Goal: Navigation & Orientation: Understand site structure

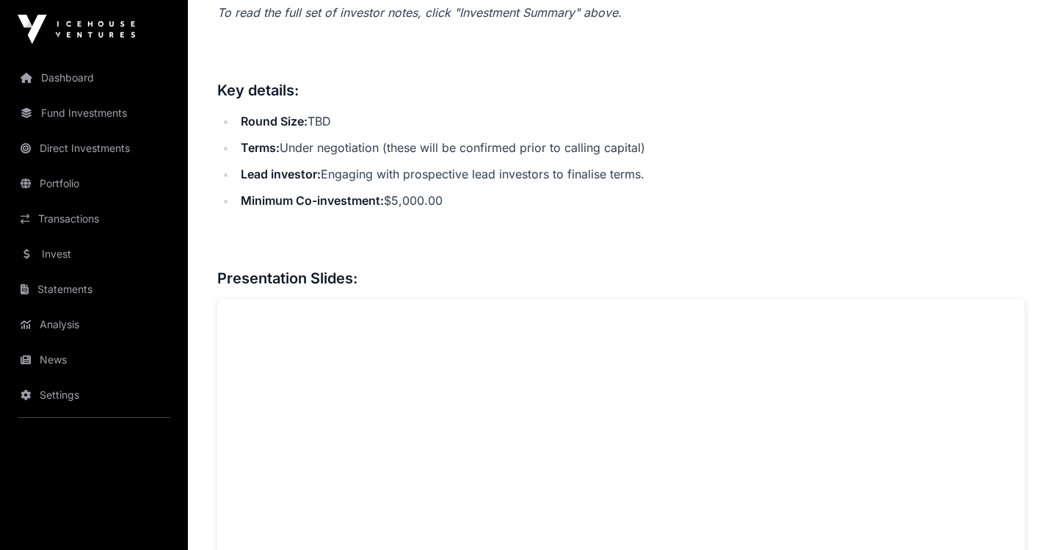
scroll to position [820, 0]
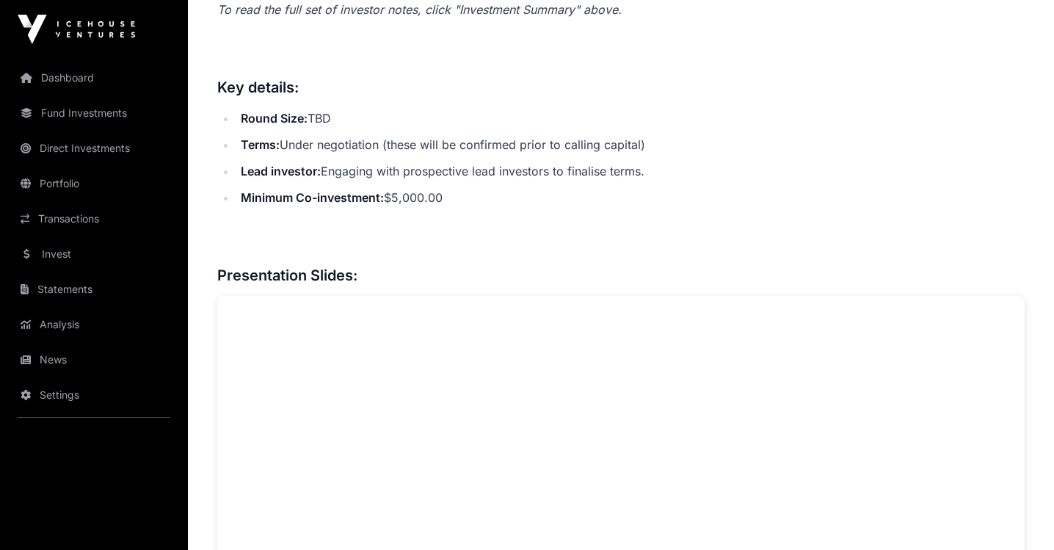
click at [78, 73] on link "Dashboard" at bounding box center [94, 78] width 164 height 32
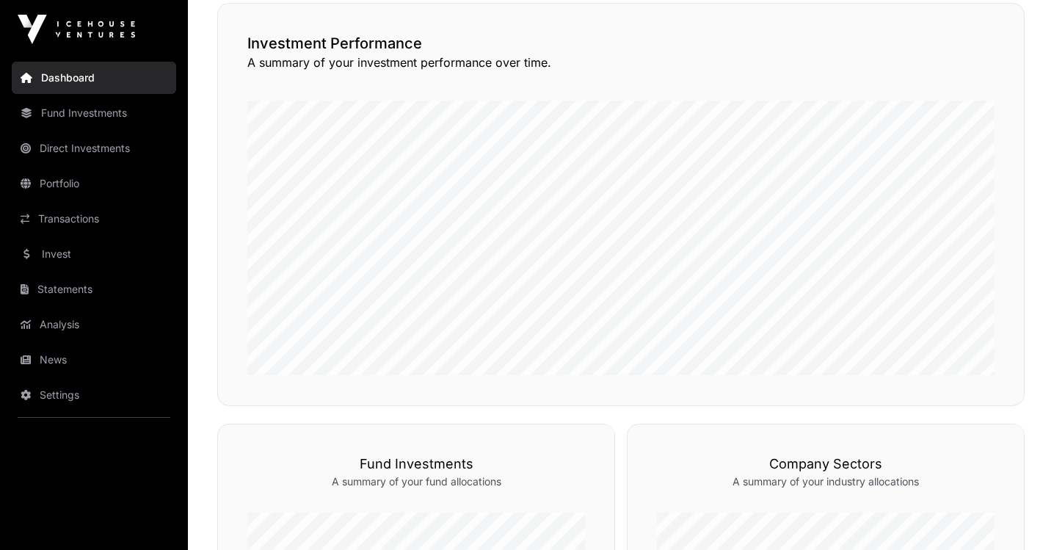
scroll to position [395, 0]
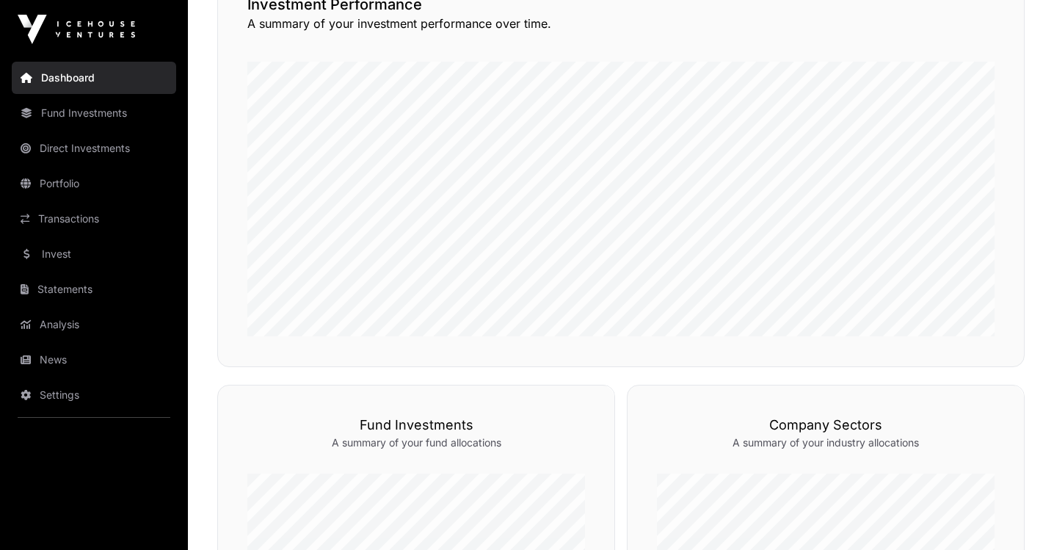
click at [90, 145] on link "Direct Investments" at bounding box center [94, 148] width 164 height 32
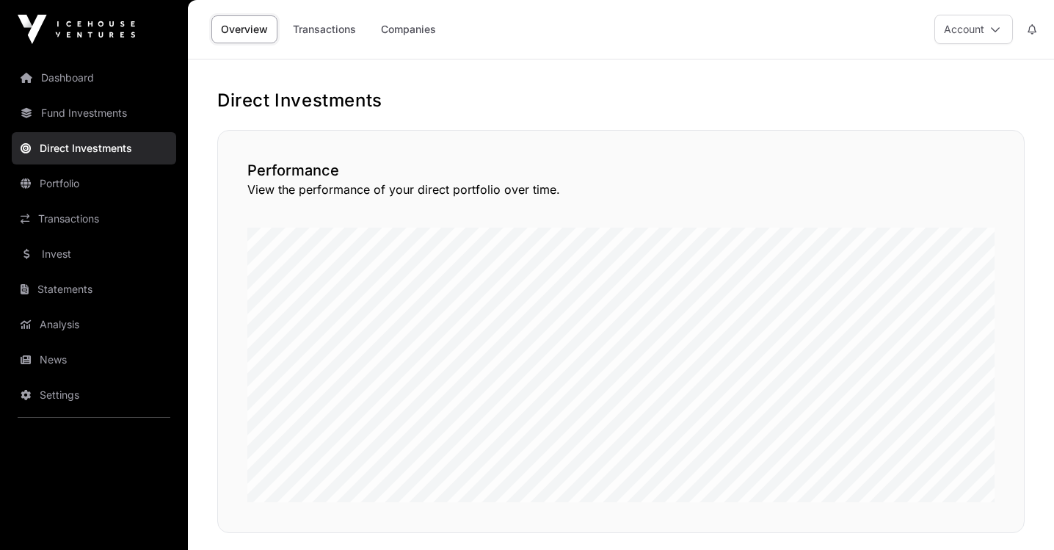
click at [104, 116] on link "Fund Investments" at bounding box center [94, 113] width 164 height 32
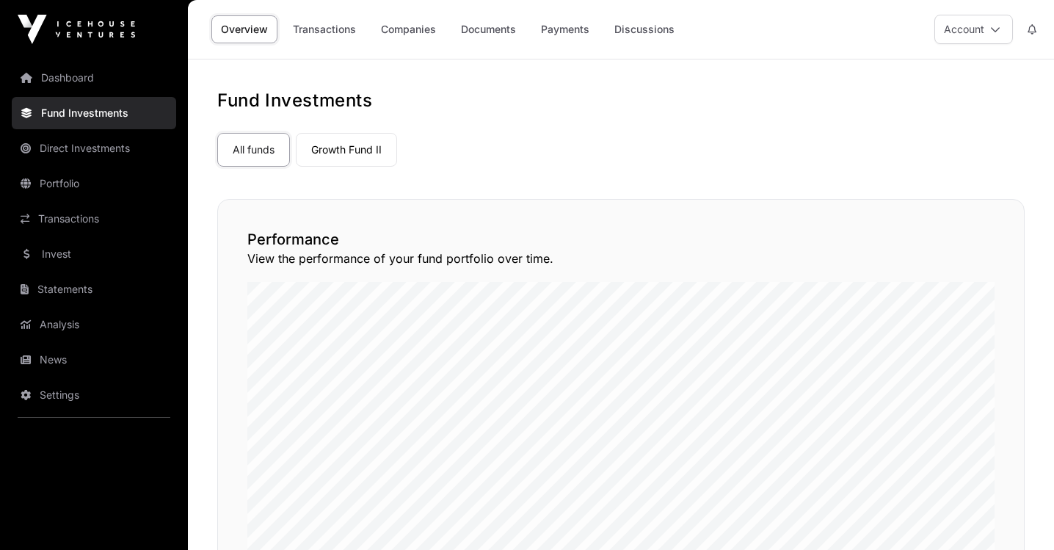
click at [90, 74] on link "Dashboard" at bounding box center [94, 78] width 164 height 32
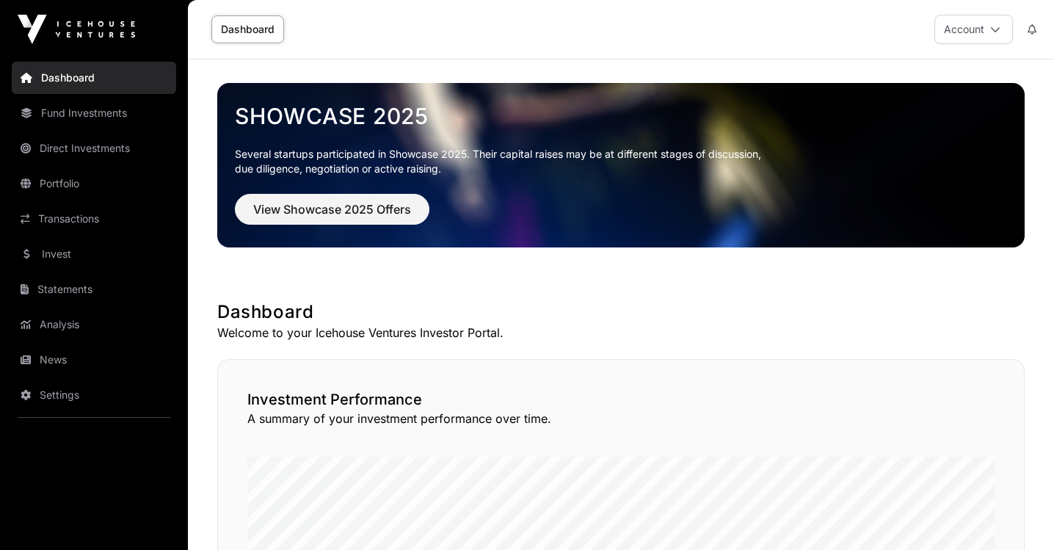
click at [83, 244] on link "Invest" at bounding box center [94, 254] width 164 height 32
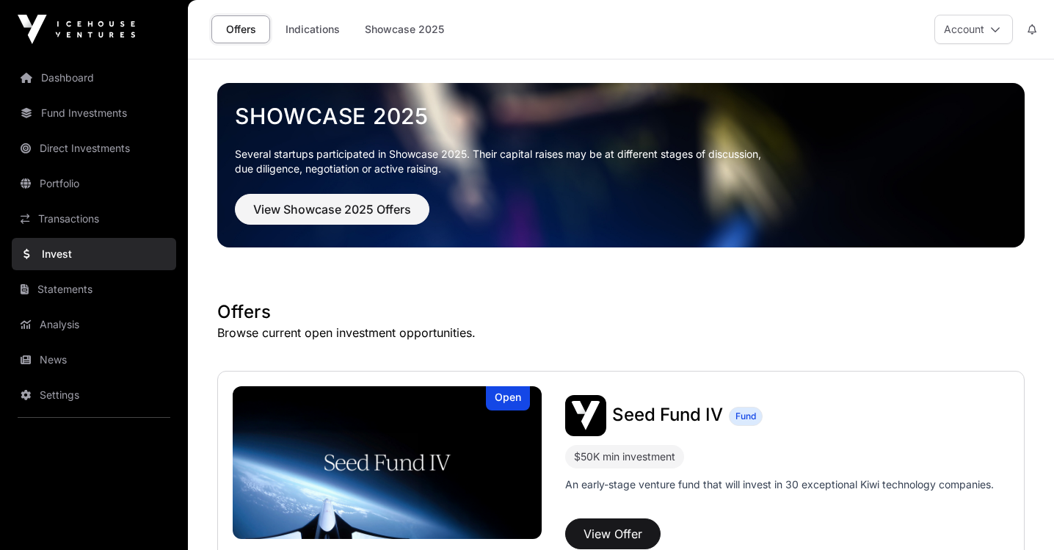
click at [321, 29] on link "Indications" at bounding box center [312, 29] width 73 height 28
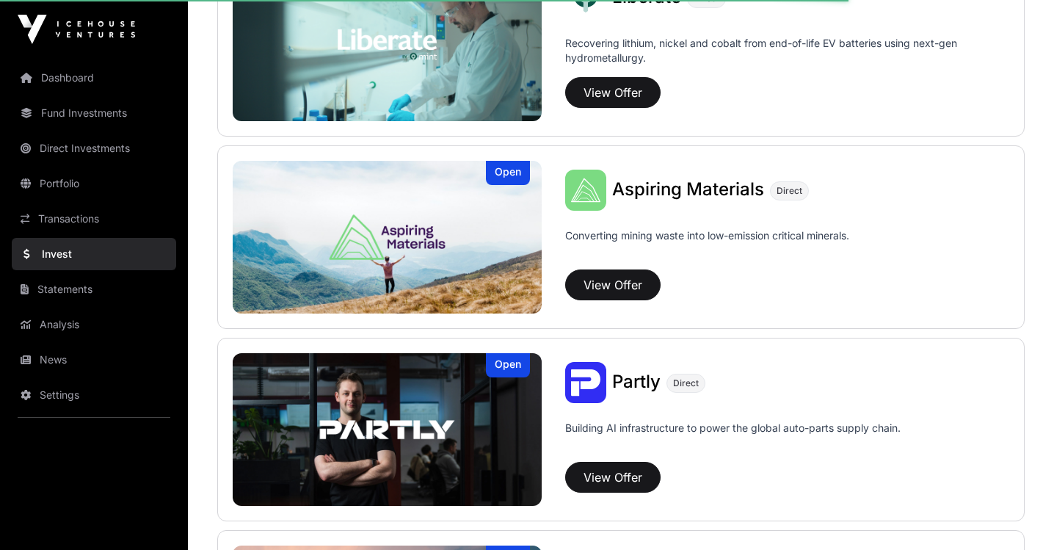
scroll to position [1594, 0]
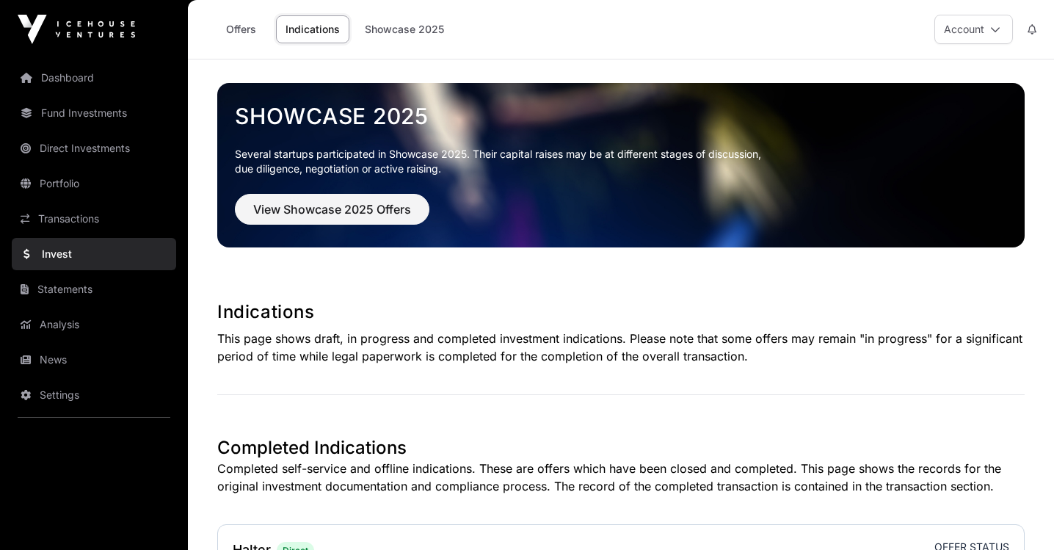
click at [239, 32] on link "Offers" at bounding box center [240, 29] width 59 height 28
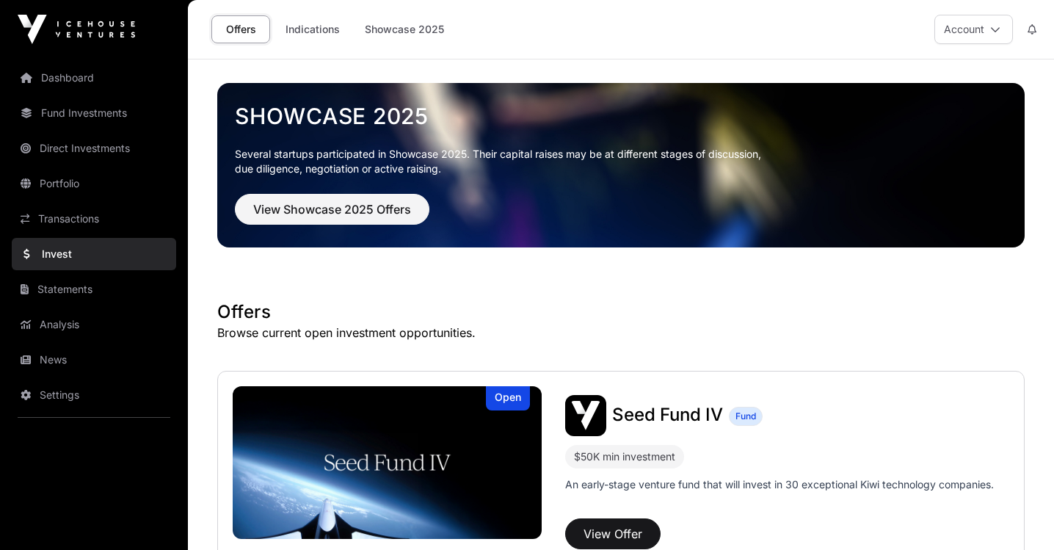
click at [75, 86] on link "Dashboard" at bounding box center [94, 78] width 164 height 32
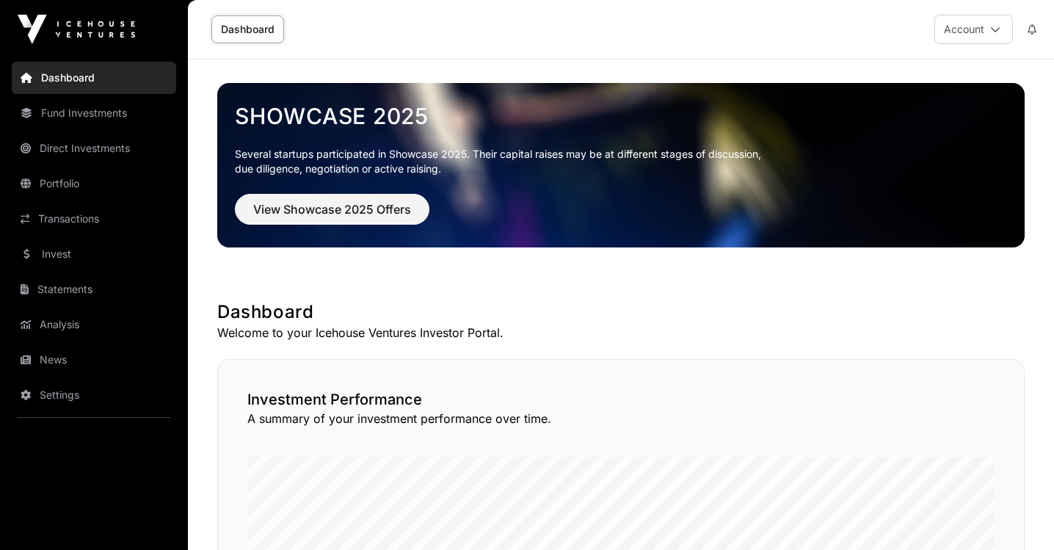
click at [79, 142] on link "Direct Investments" at bounding box center [94, 148] width 164 height 32
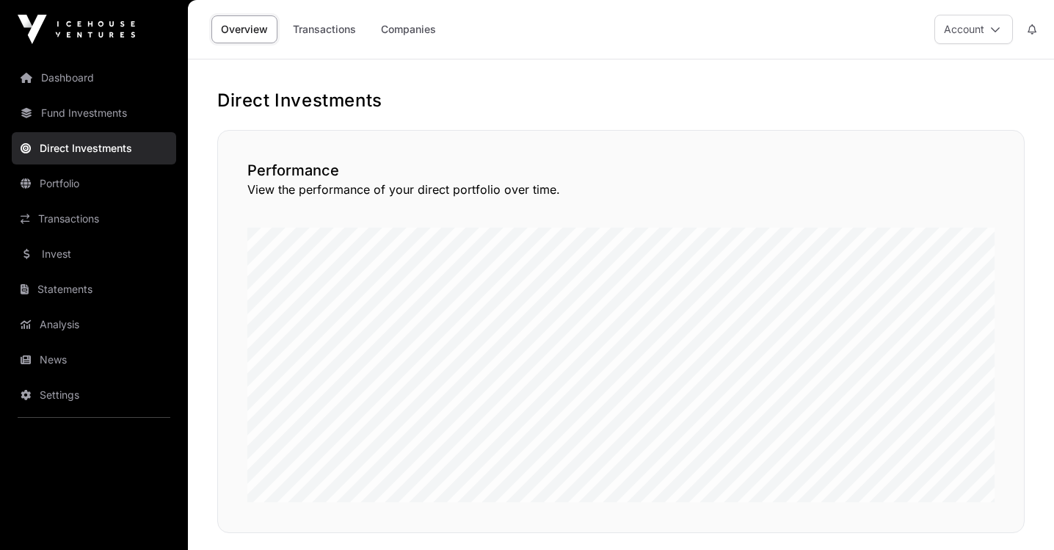
click at [85, 115] on link "Fund Investments" at bounding box center [94, 113] width 164 height 32
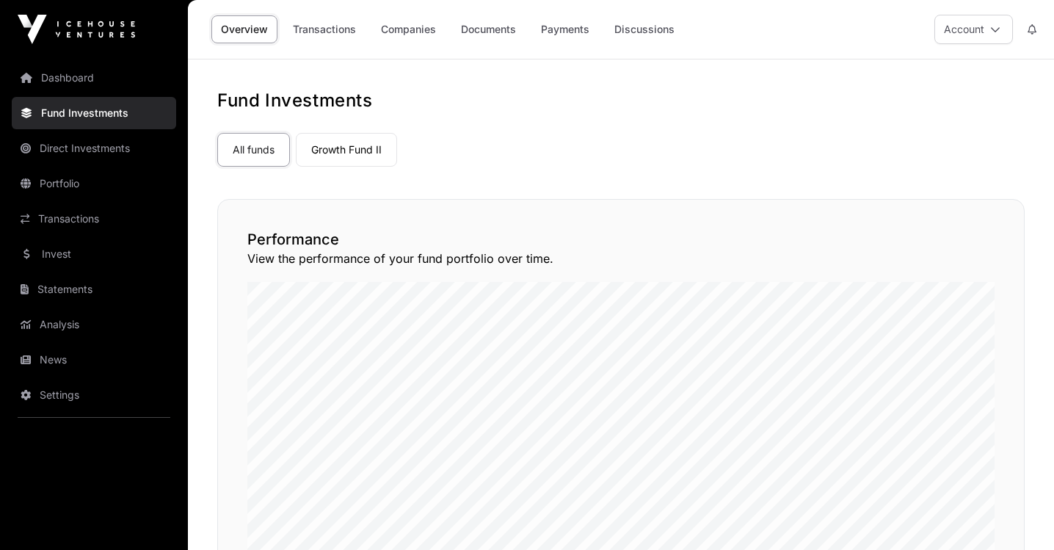
click at [97, 189] on link "Portfolio" at bounding box center [94, 183] width 164 height 32
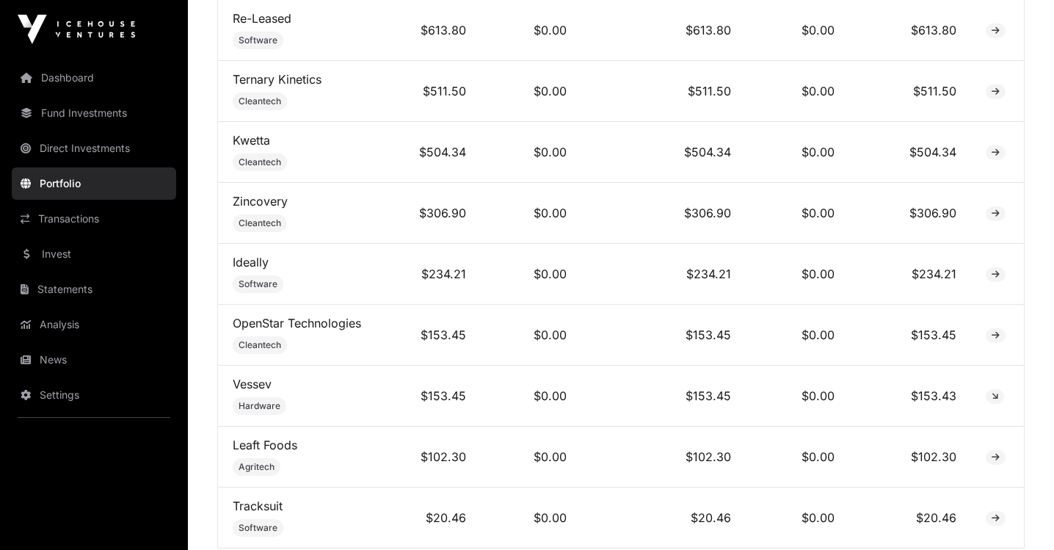
scroll to position [1171, 0]
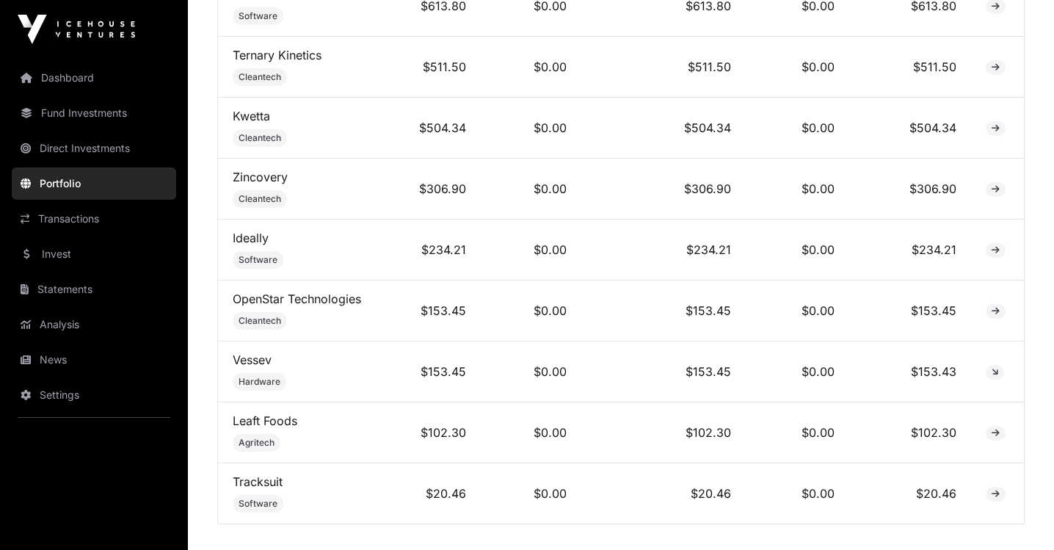
click at [121, 85] on link "Dashboard" at bounding box center [94, 78] width 164 height 32
